Goal: Information Seeking & Learning: Learn about a topic

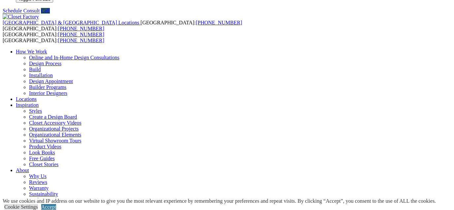
scroll to position [32, 0]
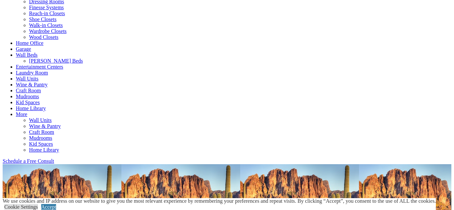
scroll to position [251, 0]
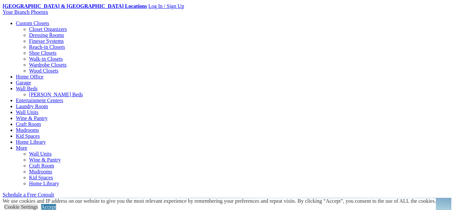
click at [41, 50] on link "Reach-in Closets" at bounding box center [47, 47] width 36 height 6
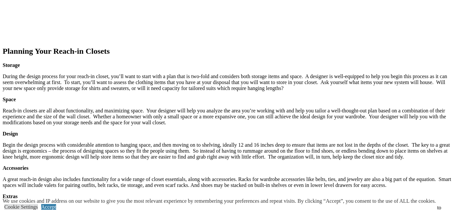
scroll to position [675, 0]
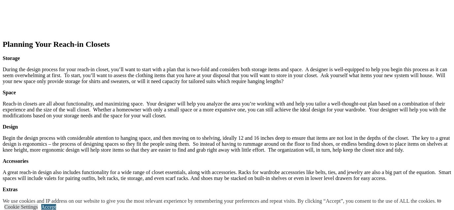
click at [56, 204] on link "Accept" at bounding box center [48, 207] width 15 height 6
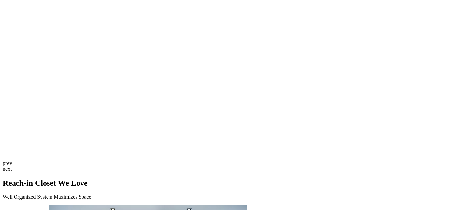
scroll to position [1337, 0]
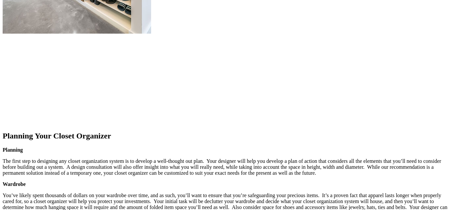
scroll to position [774, 0]
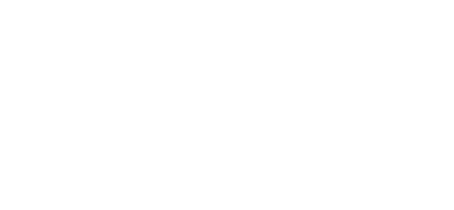
scroll to position [1463, 0]
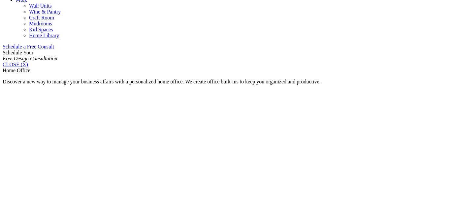
scroll to position [394, 0]
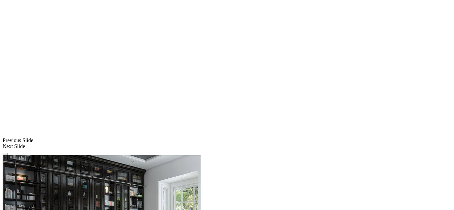
scroll to position [512, 0]
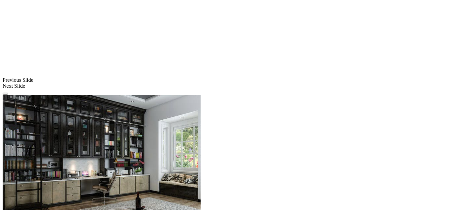
scroll to position [571, 0]
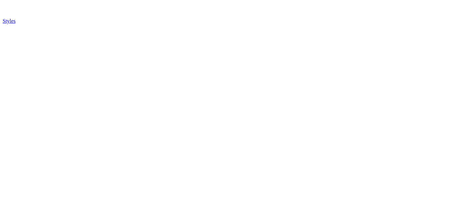
scroll to position [1677, 0]
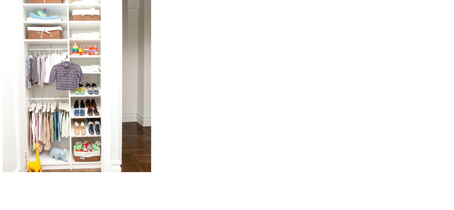
scroll to position [624, 0]
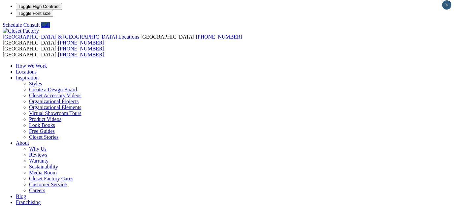
scroll to position [0, 0]
